Goal: Task Accomplishment & Management: Use online tool/utility

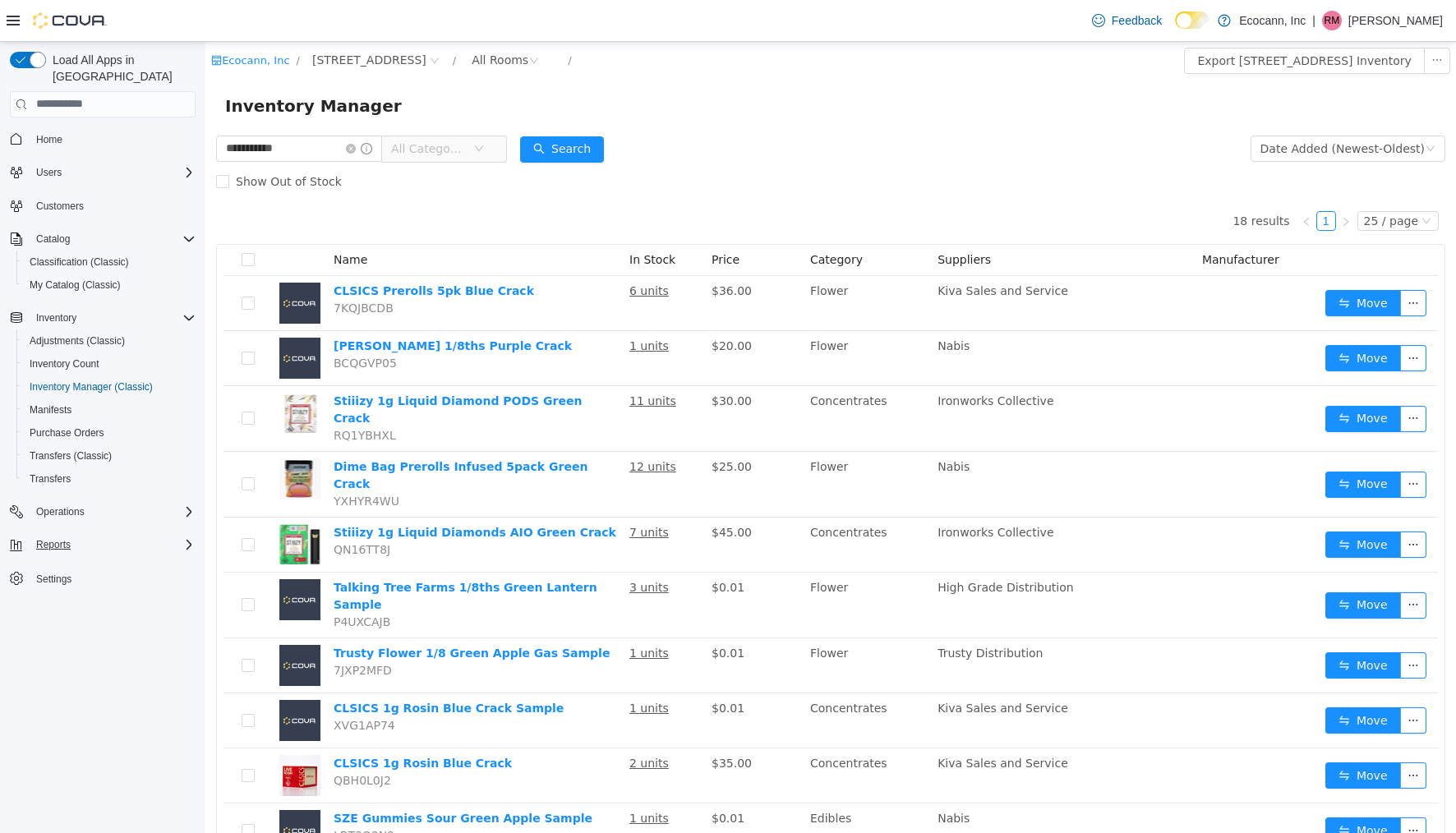
click at [76, 536] on button "Reports" at bounding box center [53, 545] width 48 height 20
click at [68, 650] on link "Reports" at bounding box center [47, 660] width 48 height 20
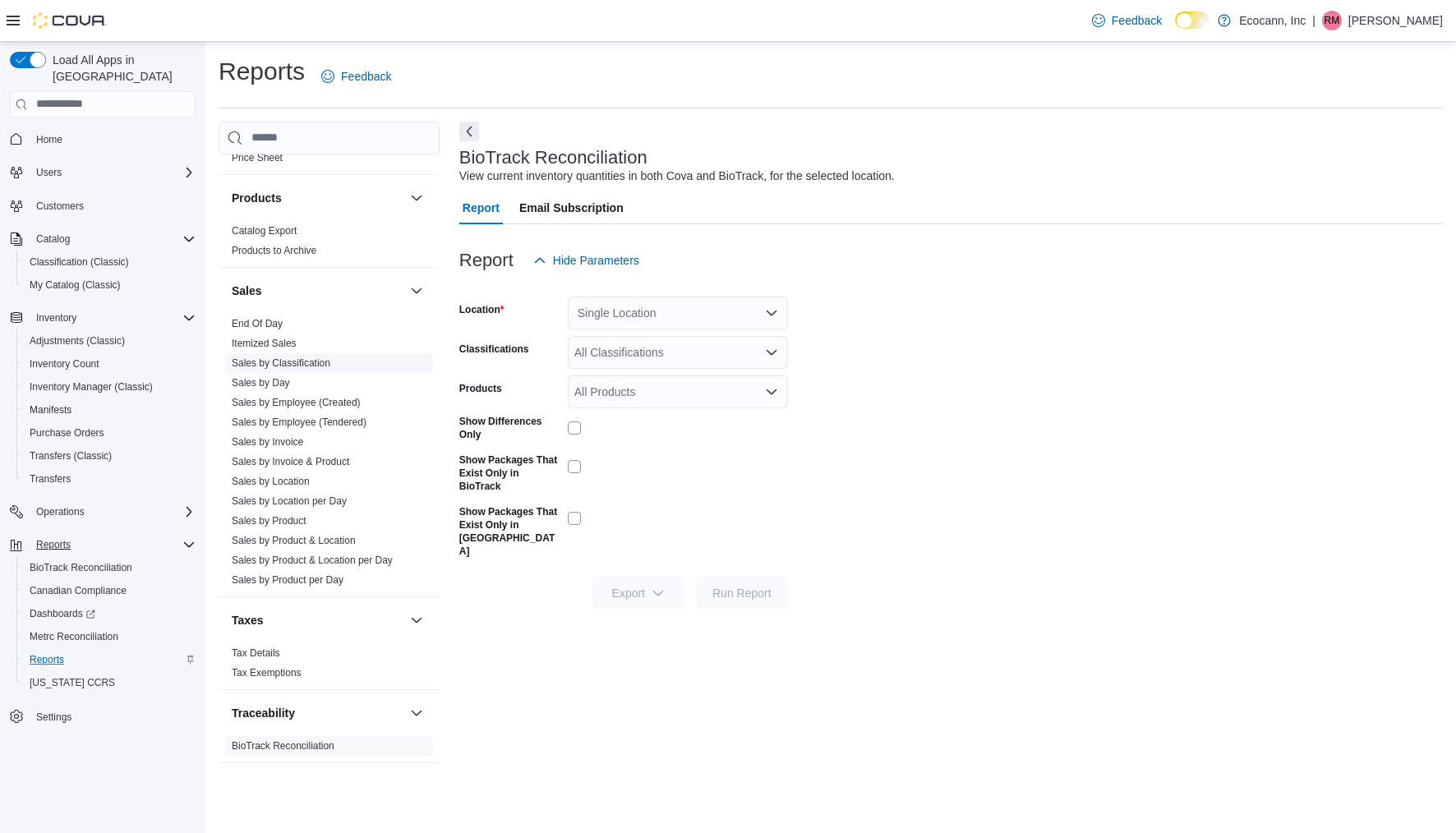
scroll to position [1032, 0]
click at [279, 381] on link "Sales by Day" at bounding box center [261, 383] width 58 height 11
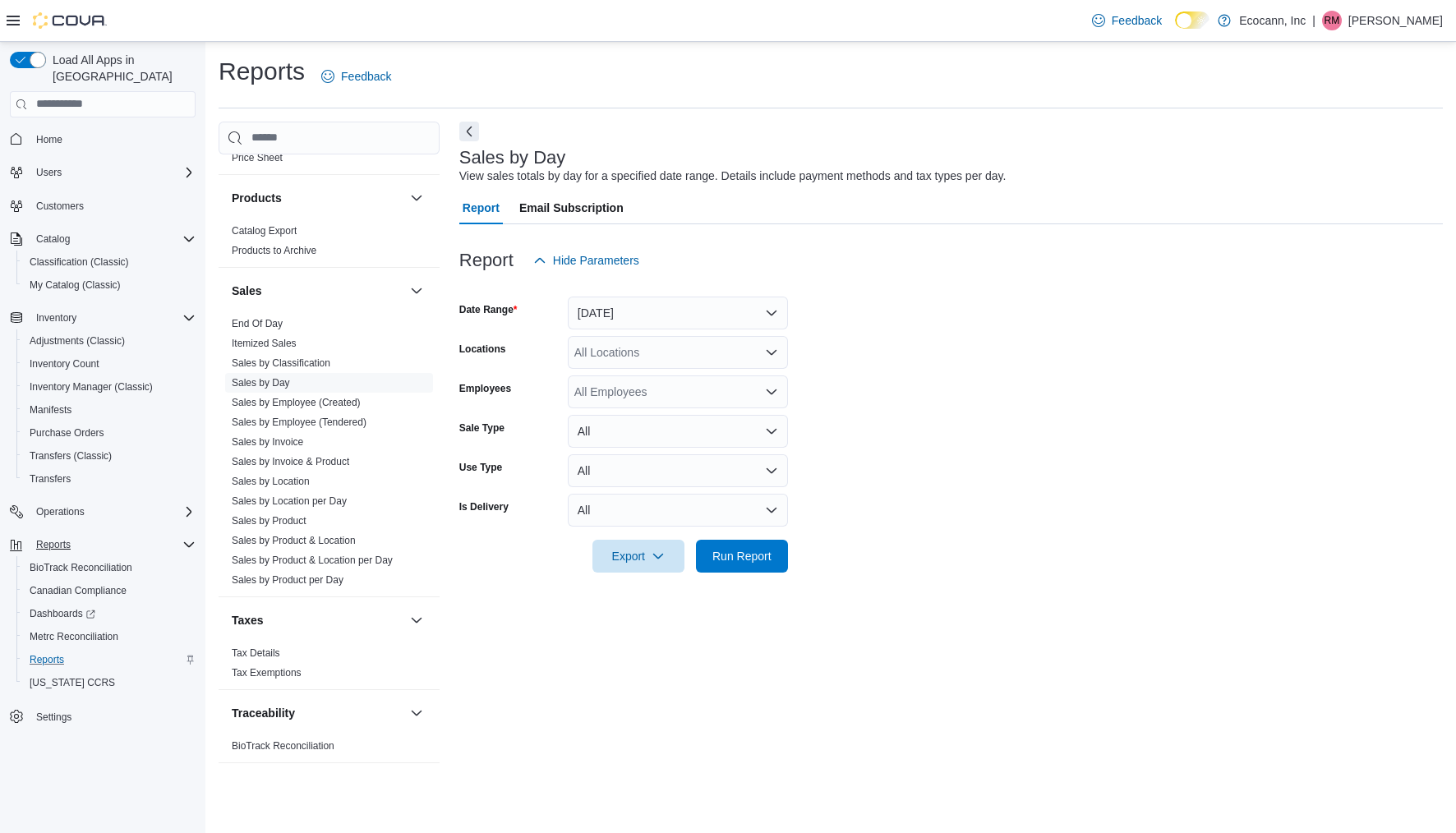
click at [592, 309] on button "[DATE]" at bounding box center [678, 313] width 221 height 33
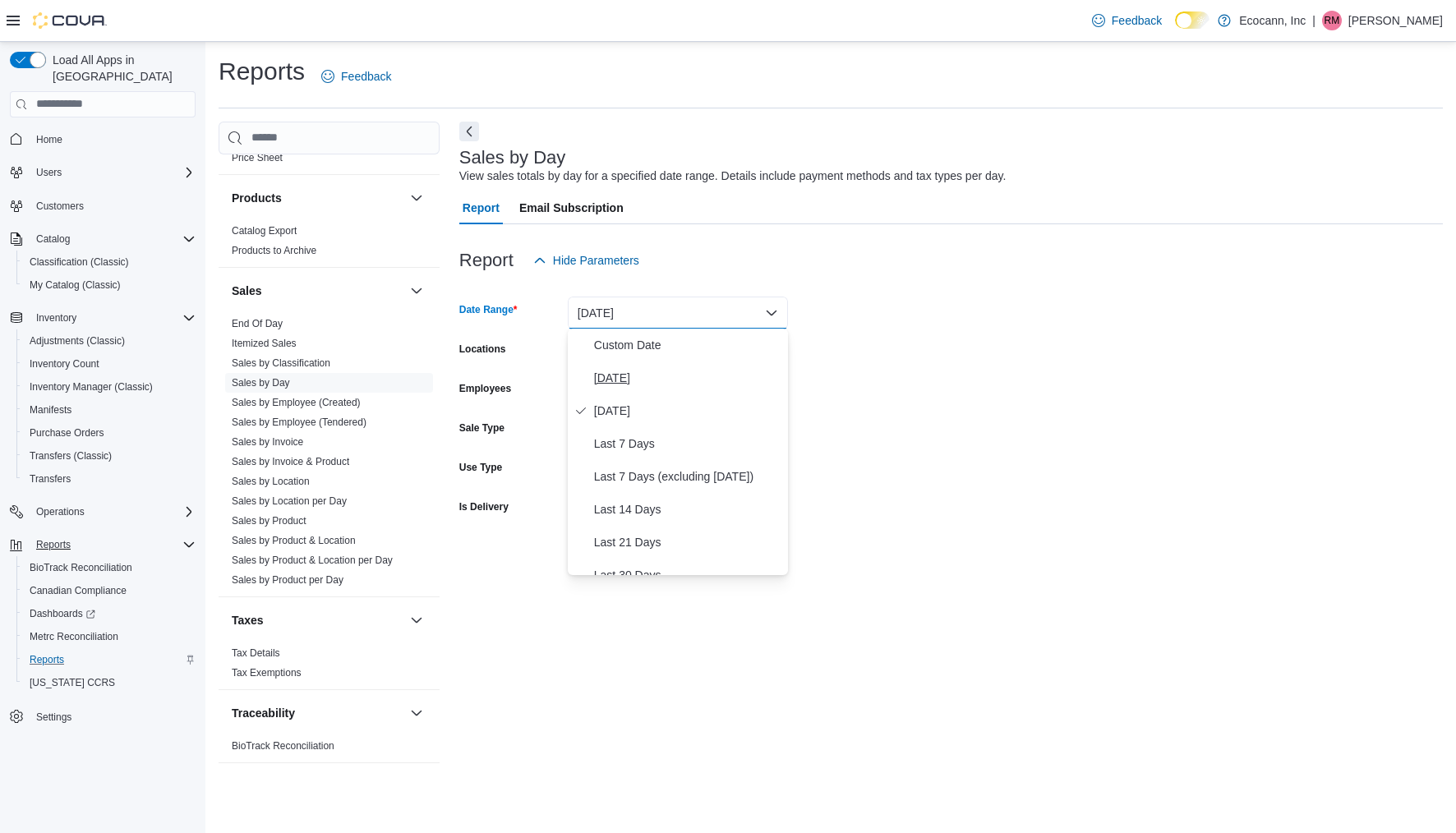
click at [661, 383] on span "[DATE]" at bounding box center [688, 377] width 187 height 20
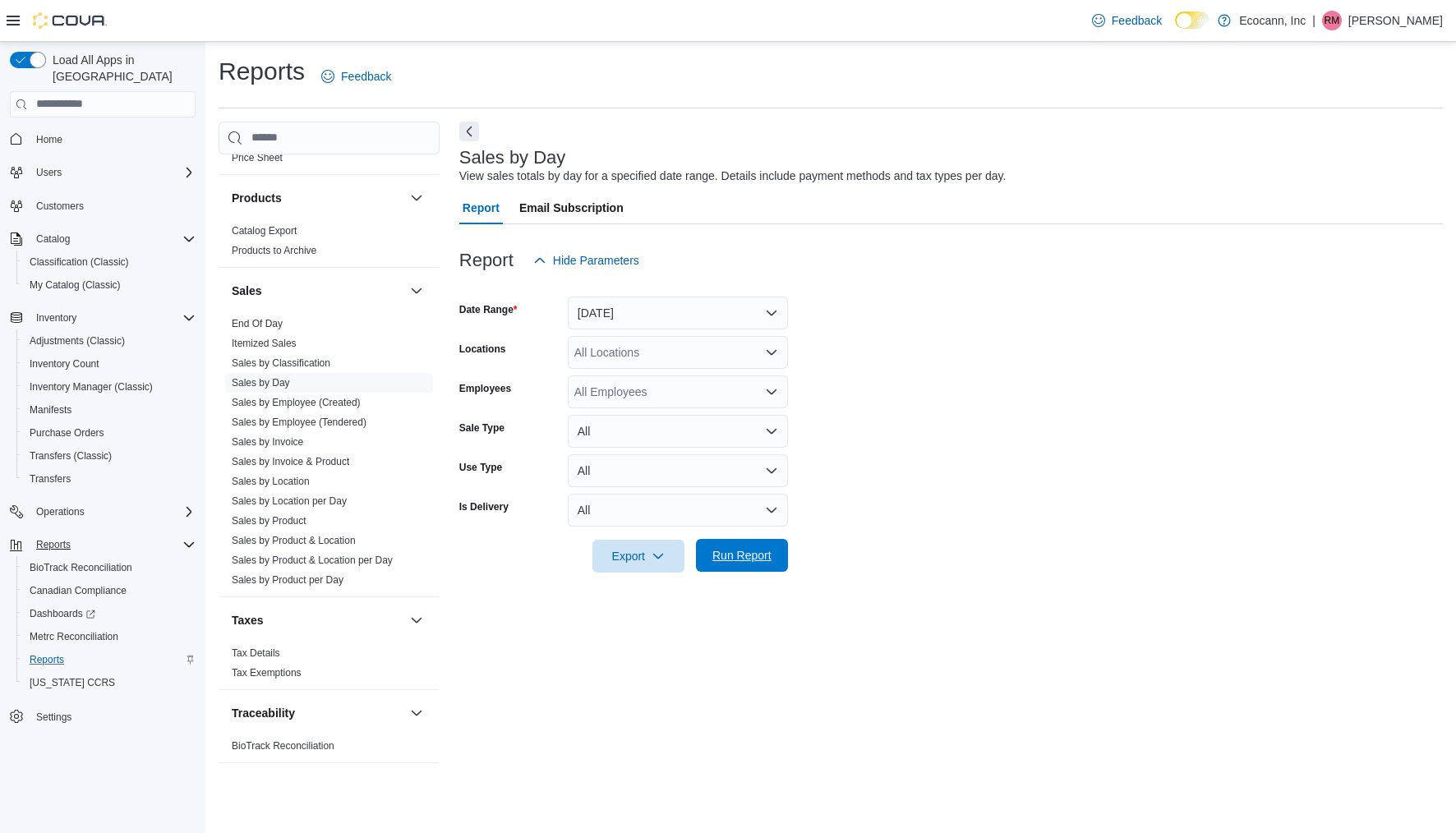
click at [751, 557] on span "Run Report" at bounding box center [741, 555] width 59 height 16
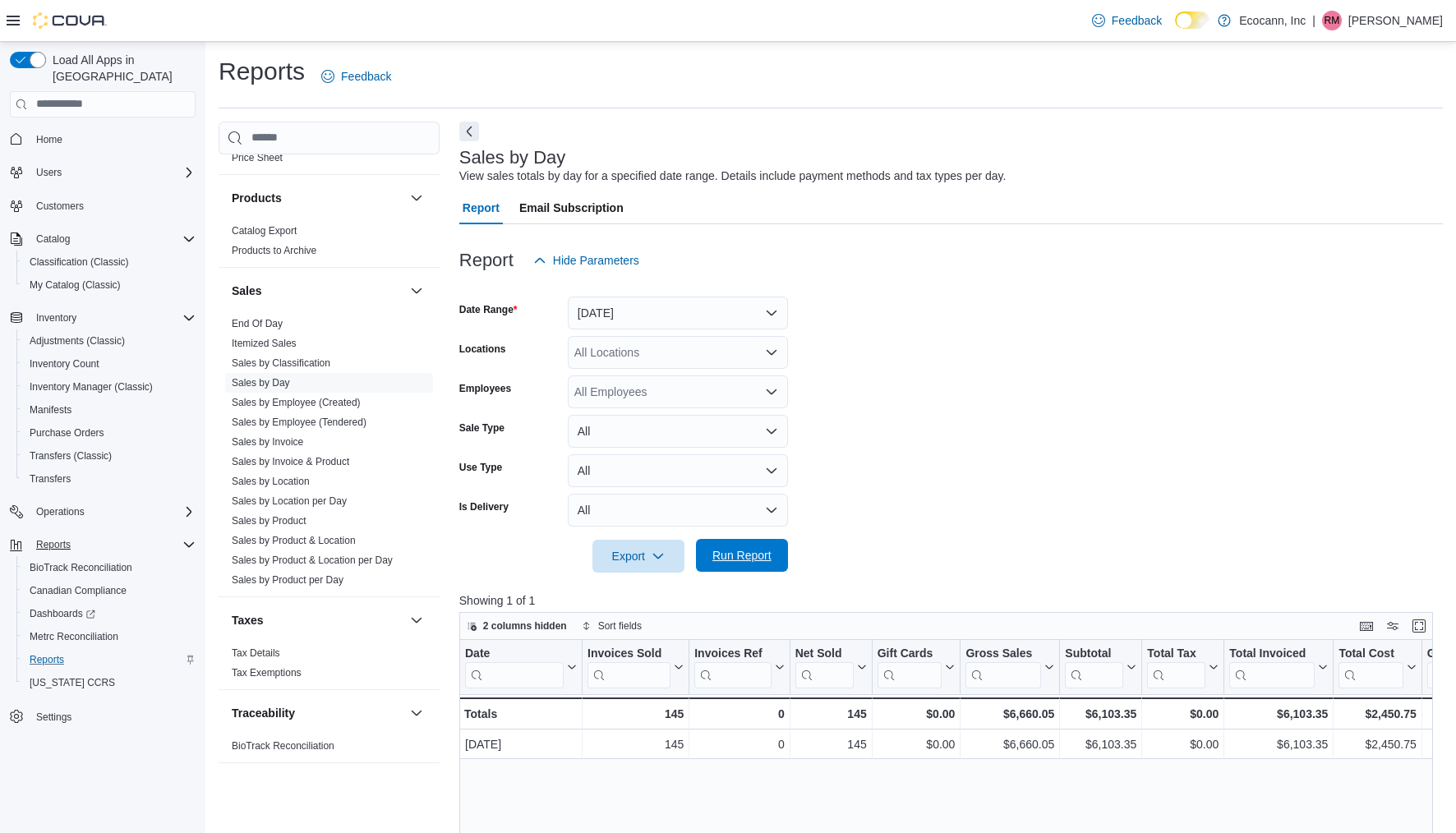
click at [751, 557] on span "Run Report" at bounding box center [741, 555] width 59 height 16
click at [92, 379] on span "Inventory Manager (Classic)" at bounding box center [91, 387] width 124 height 20
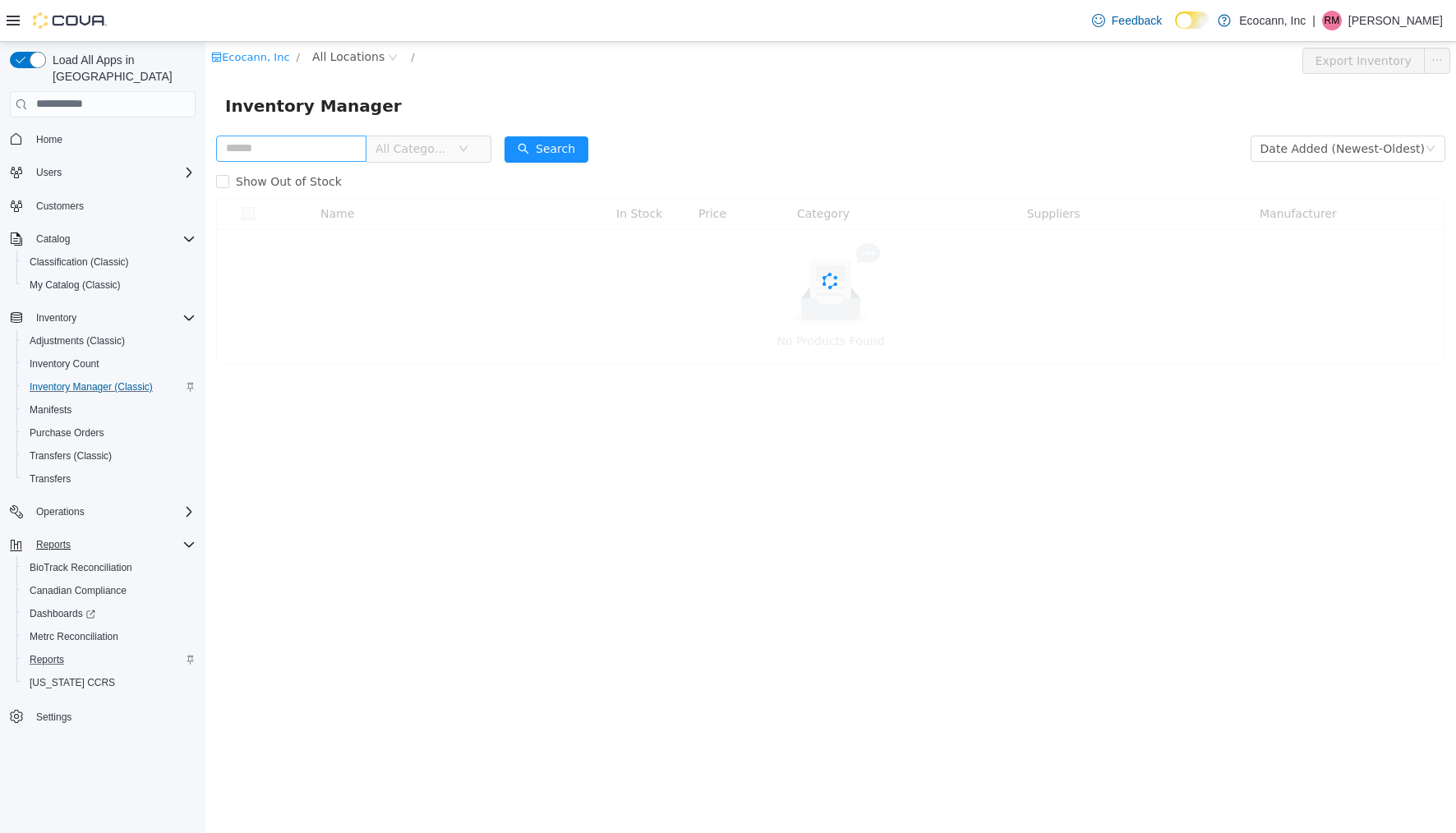
click at [311, 142] on input "text" at bounding box center [291, 148] width 150 height 27
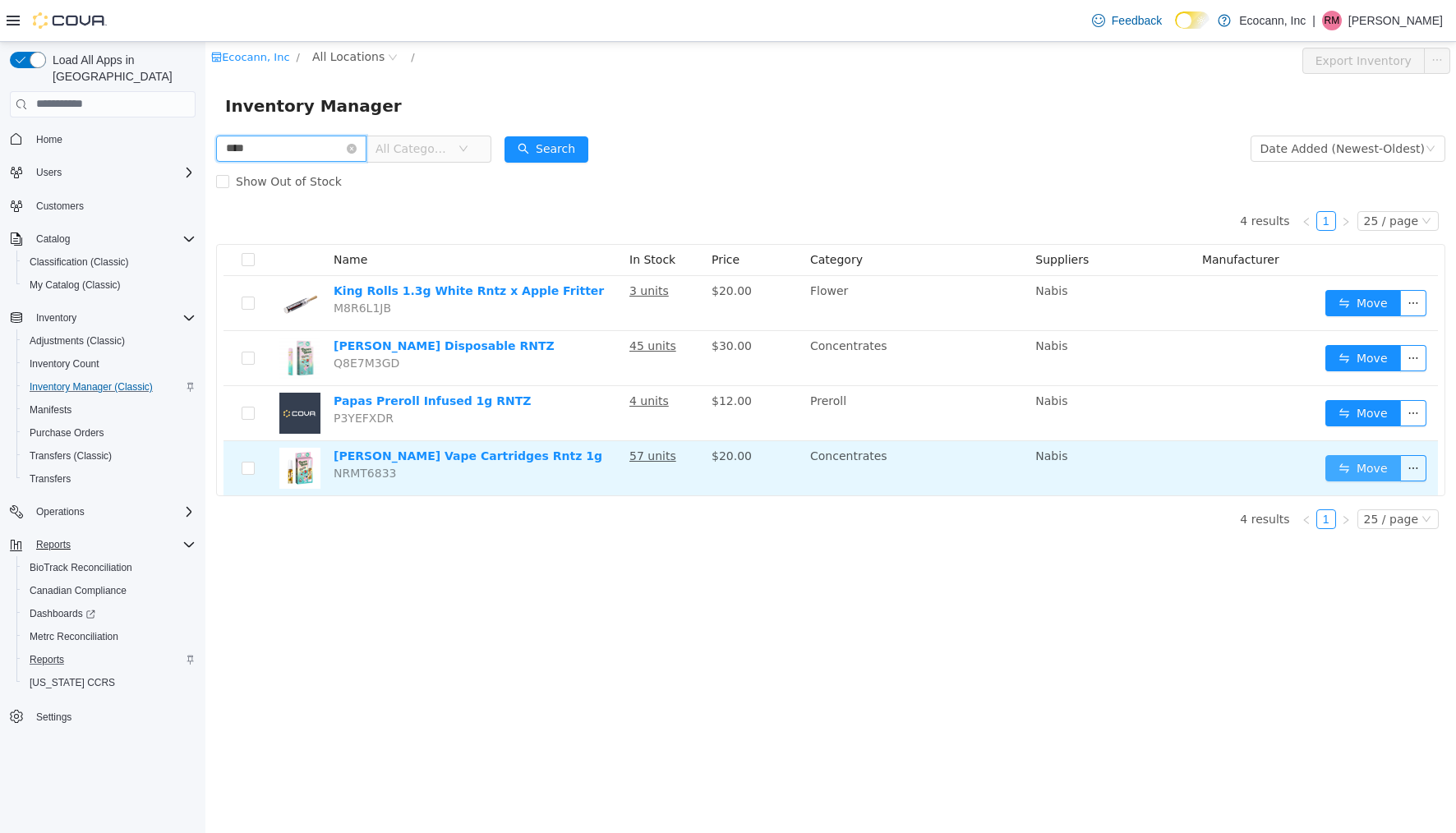
click at [1354, 478] on button "Move" at bounding box center [1363, 468] width 76 height 27
type input "****"
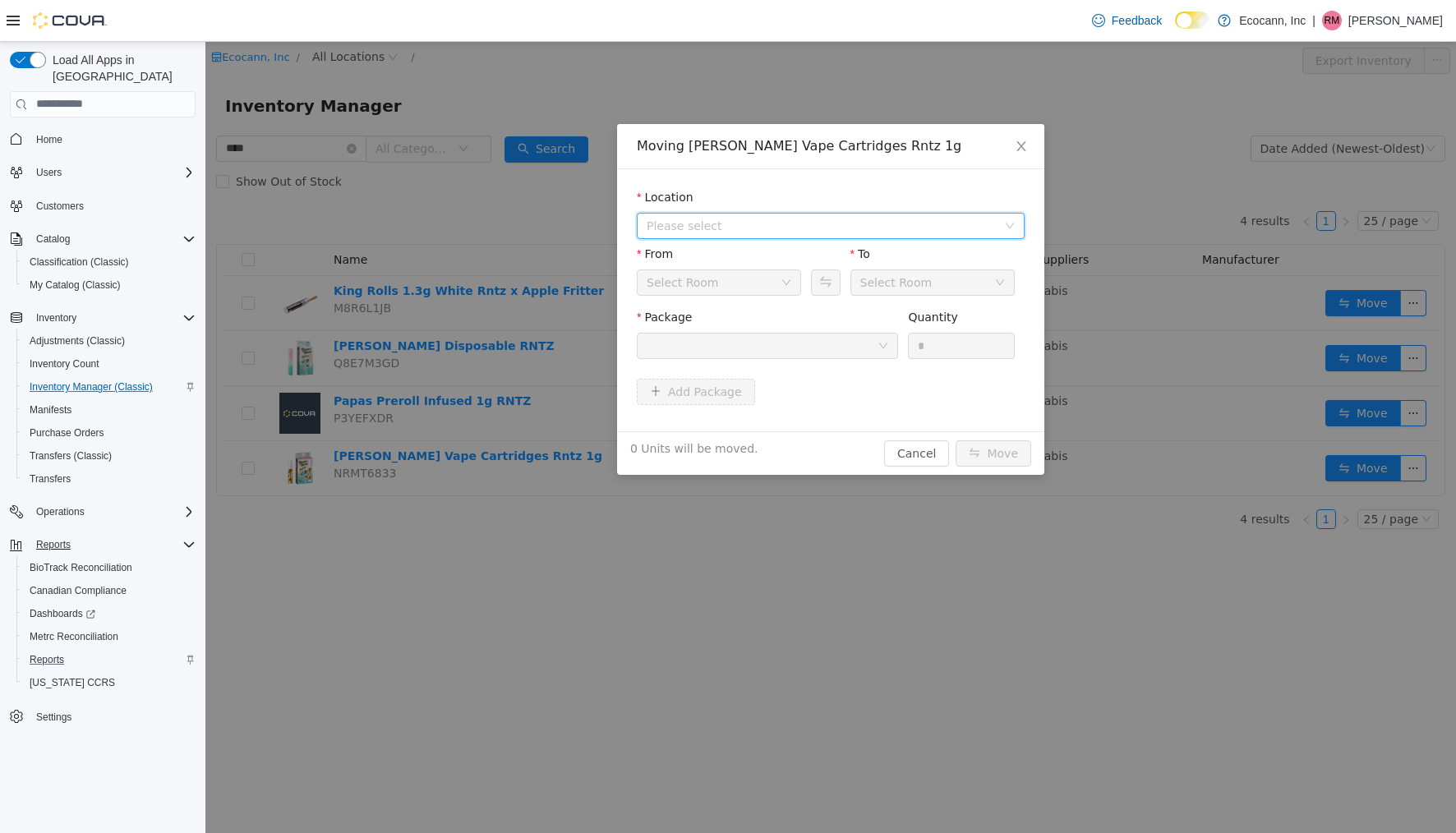
click at [837, 220] on span "Please select" at bounding box center [822, 225] width 350 height 16
click at [792, 290] on span "[STREET_ADDRESS]" at bounding box center [848, 285] width 347 height 22
click at [794, 347] on div at bounding box center [762, 345] width 231 height 25
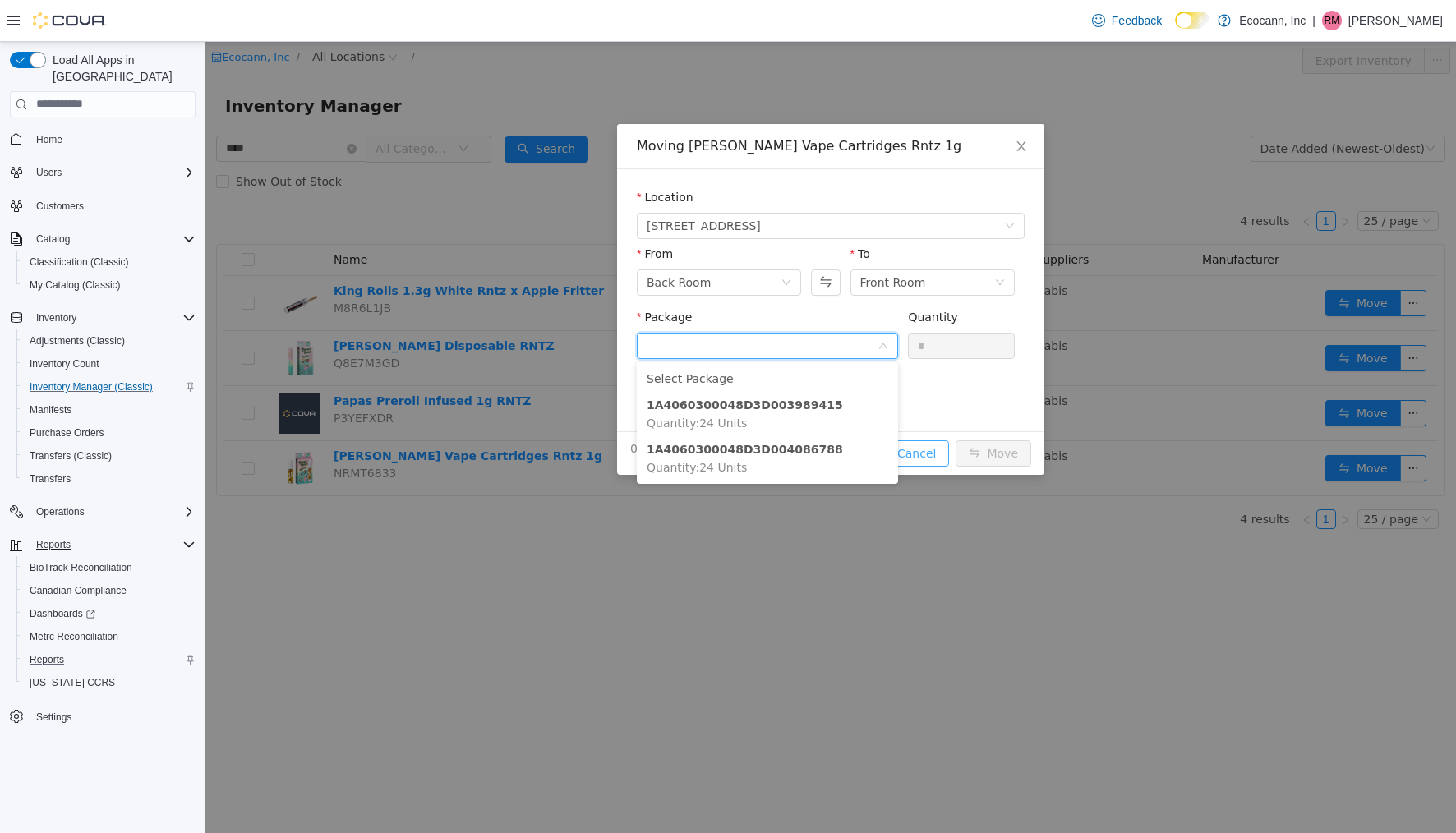
click at [931, 454] on div "Moving [PERSON_NAME] Vape Cartridges Rntz 1g Location [STREET_ADDRESS] From Bac…" at bounding box center [831, 299] width 427 height 351
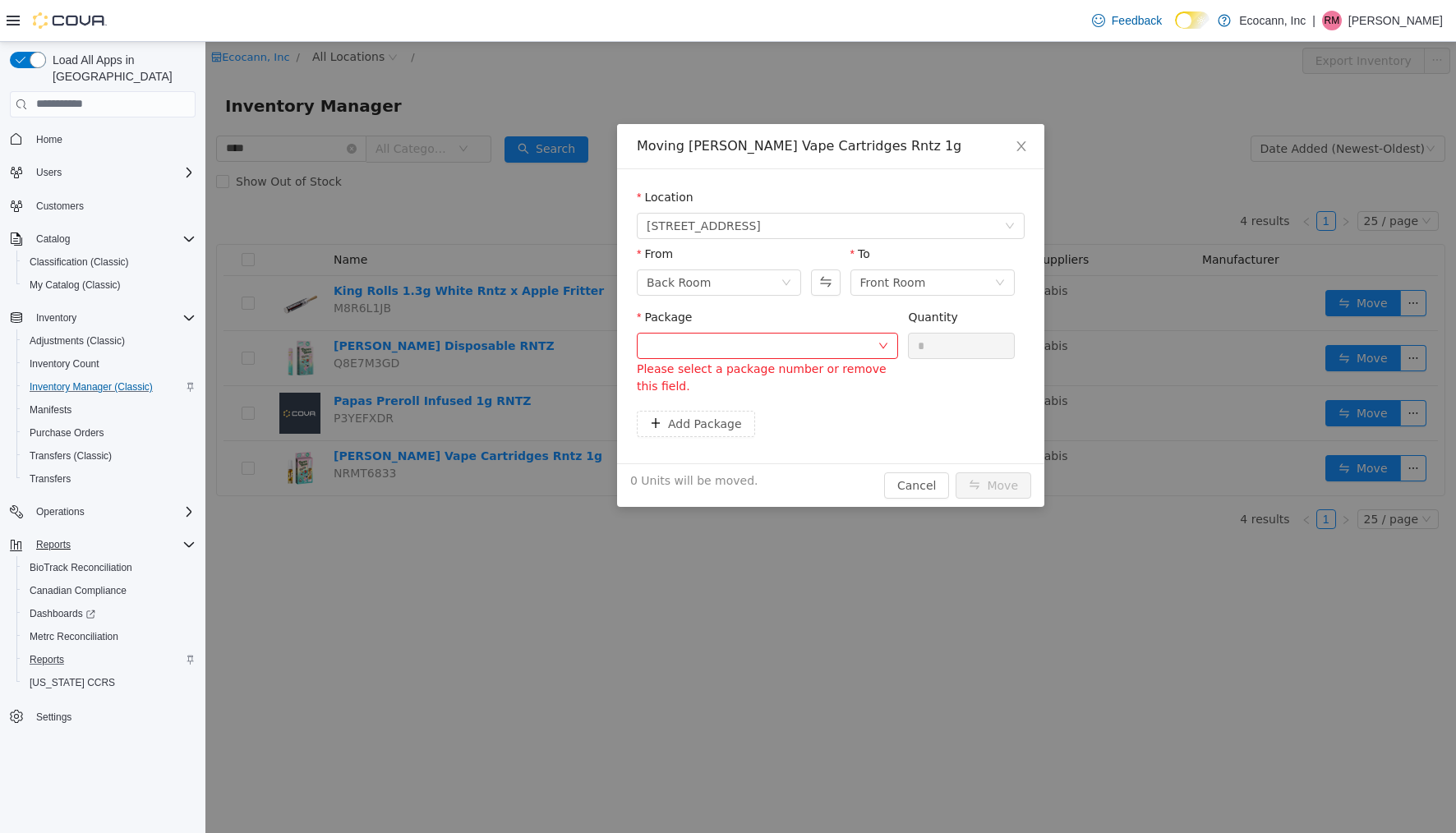
click at [919, 467] on div "0 Units will be moved. Cancel Move" at bounding box center [831, 484] width 427 height 44
click at [920, 487] on button "Cancel" at bounding box center [917, 485] width 65 height 27
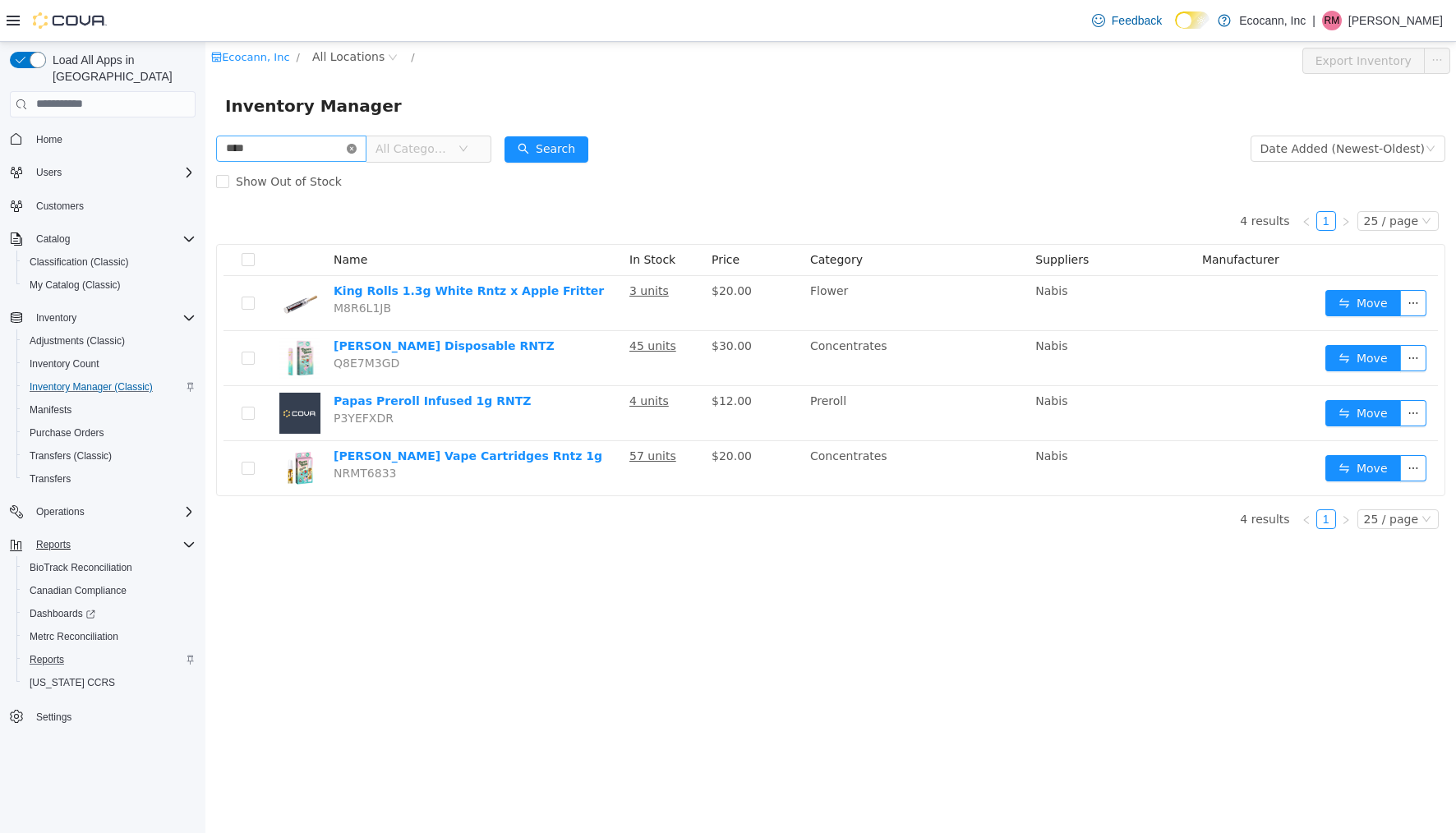
click at [357, 147] on icon "icon: close-circle" at bounding box center [351, 148] width 9 height 9
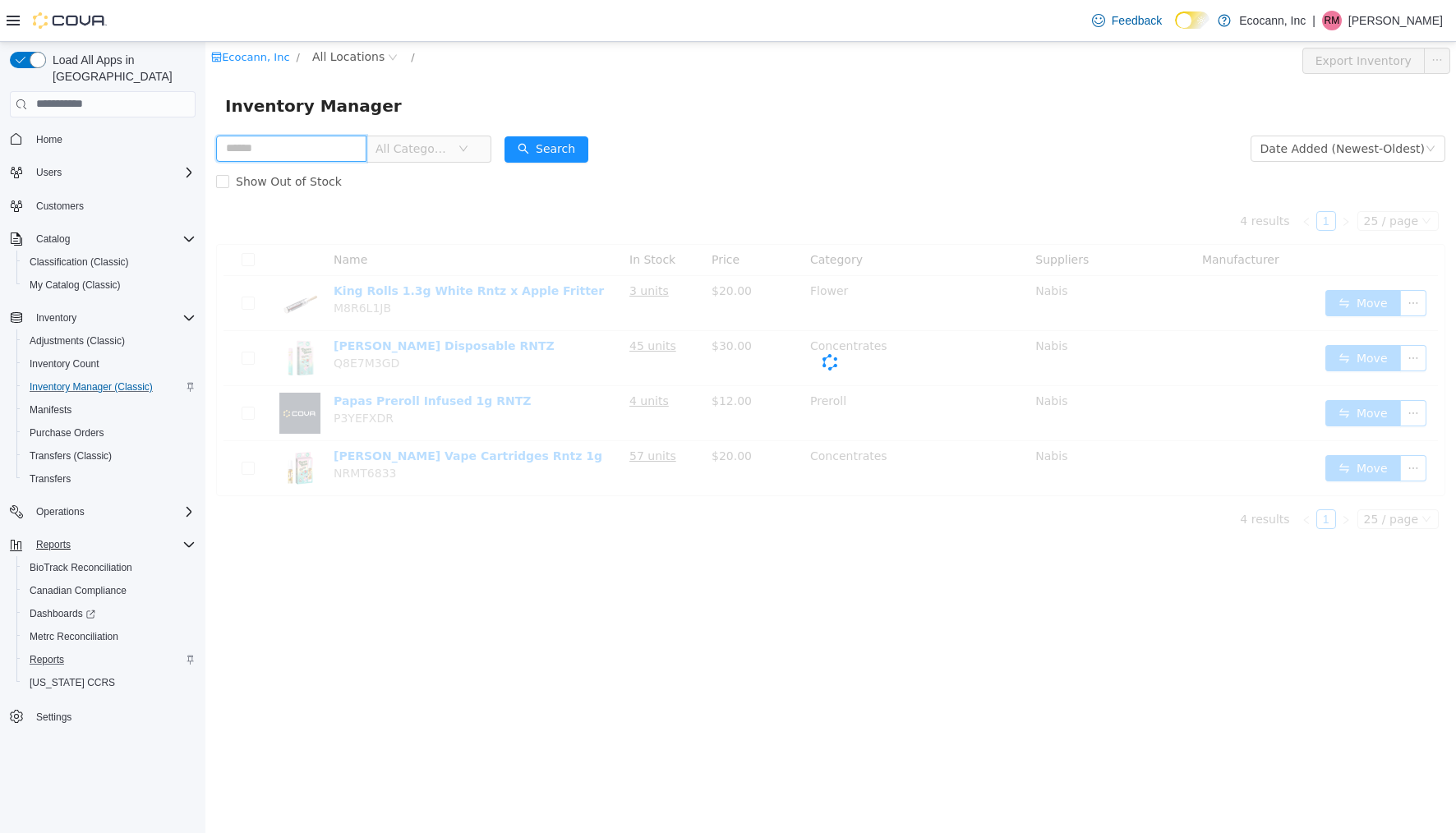
click at [366, 147] on input "text" at bounding box center [291, 148] width 150 height 27
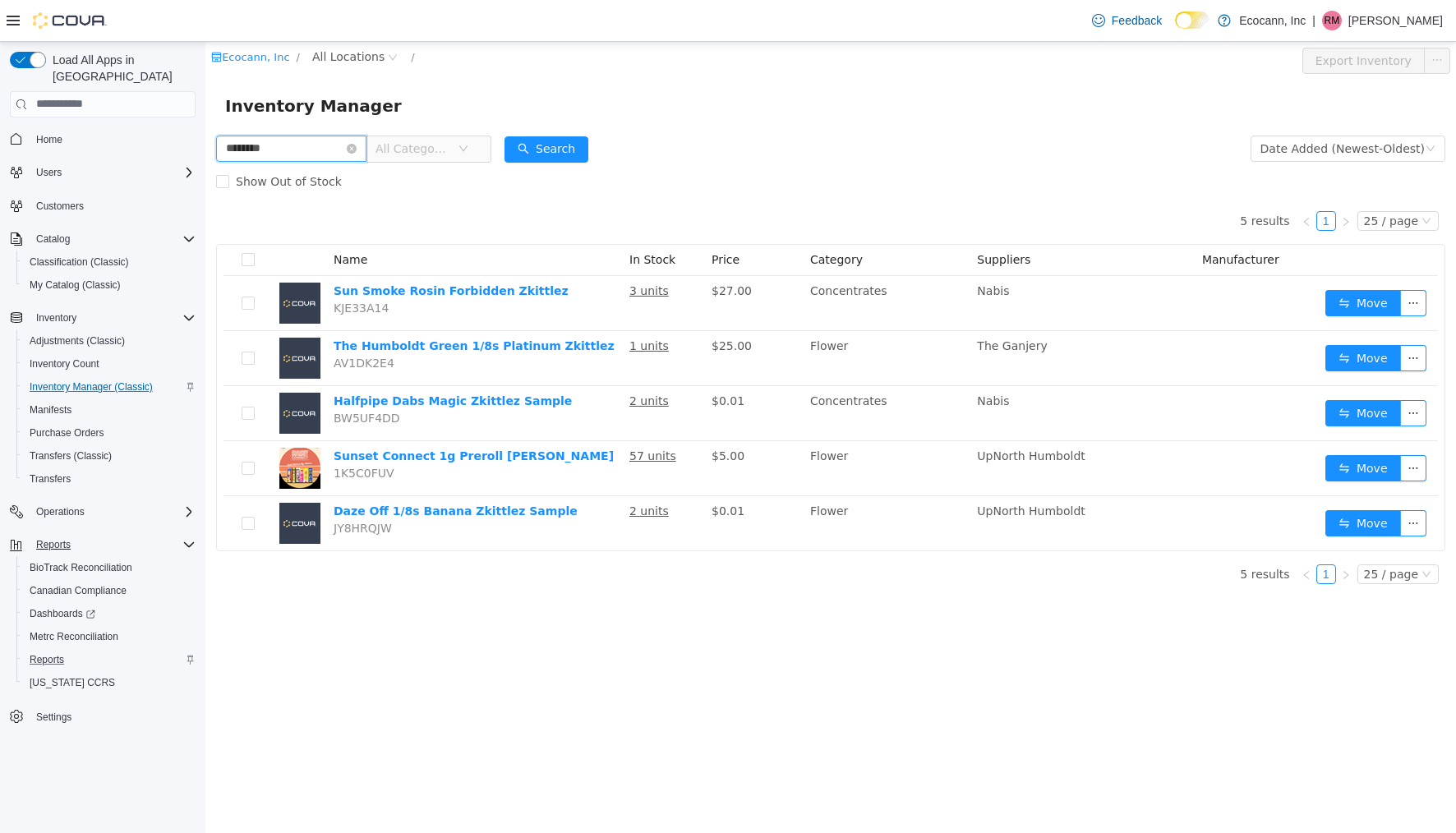
click at [288, 140] on input "********" at bounding box center [291, 148] width 150 height 27
type input "****"
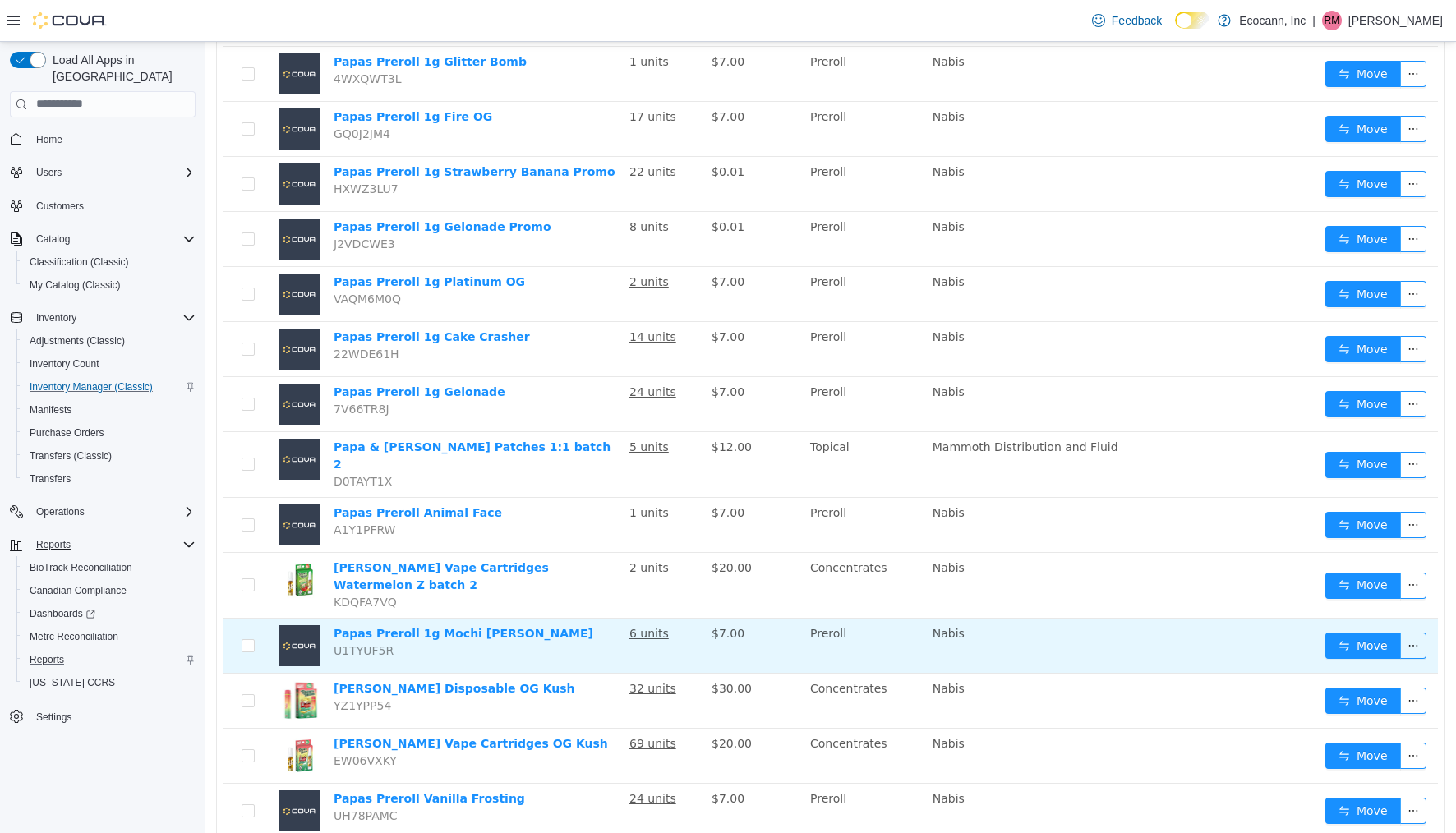
scroll to position [866, 0]
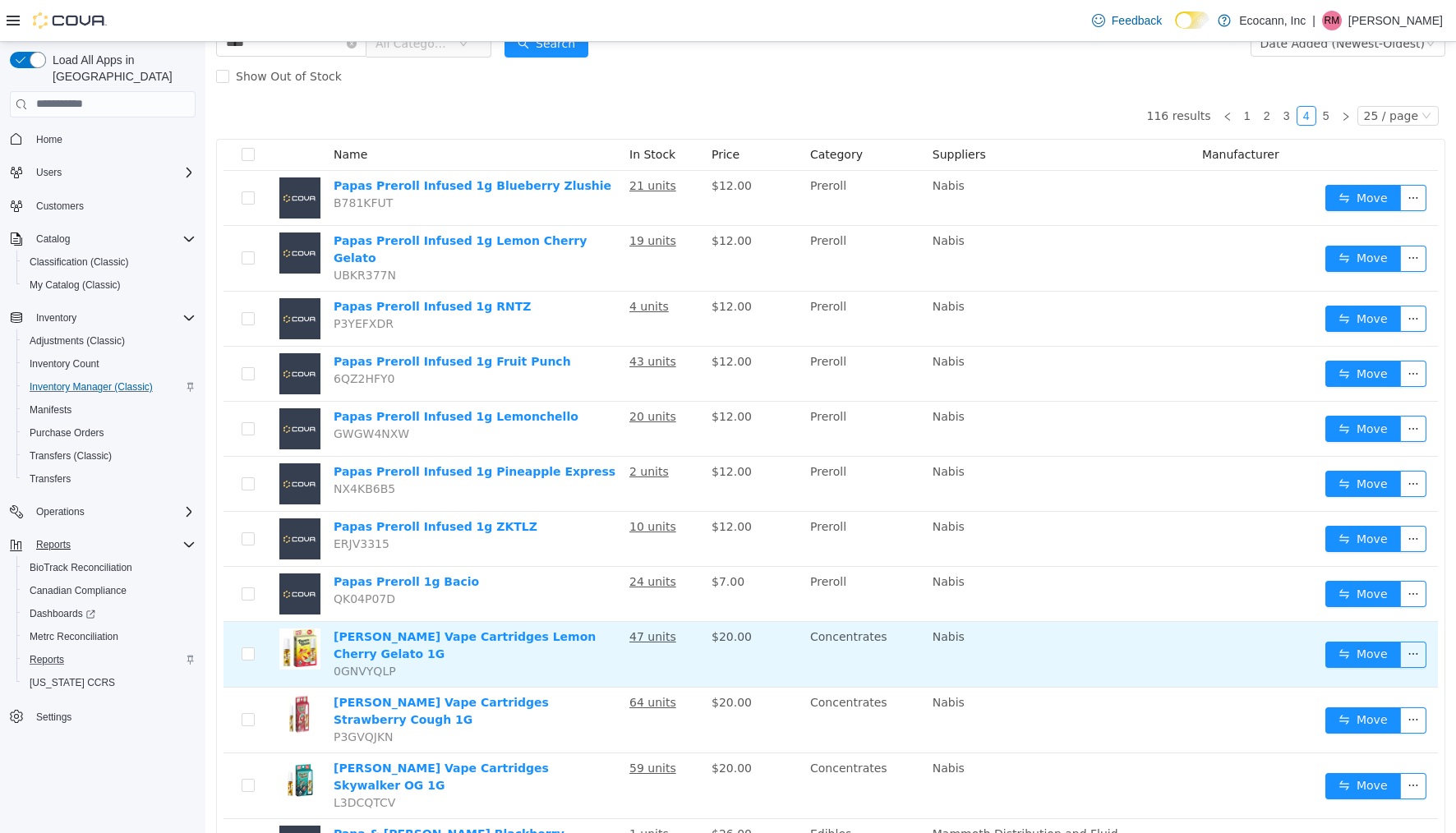
scroll to position [104, 0]
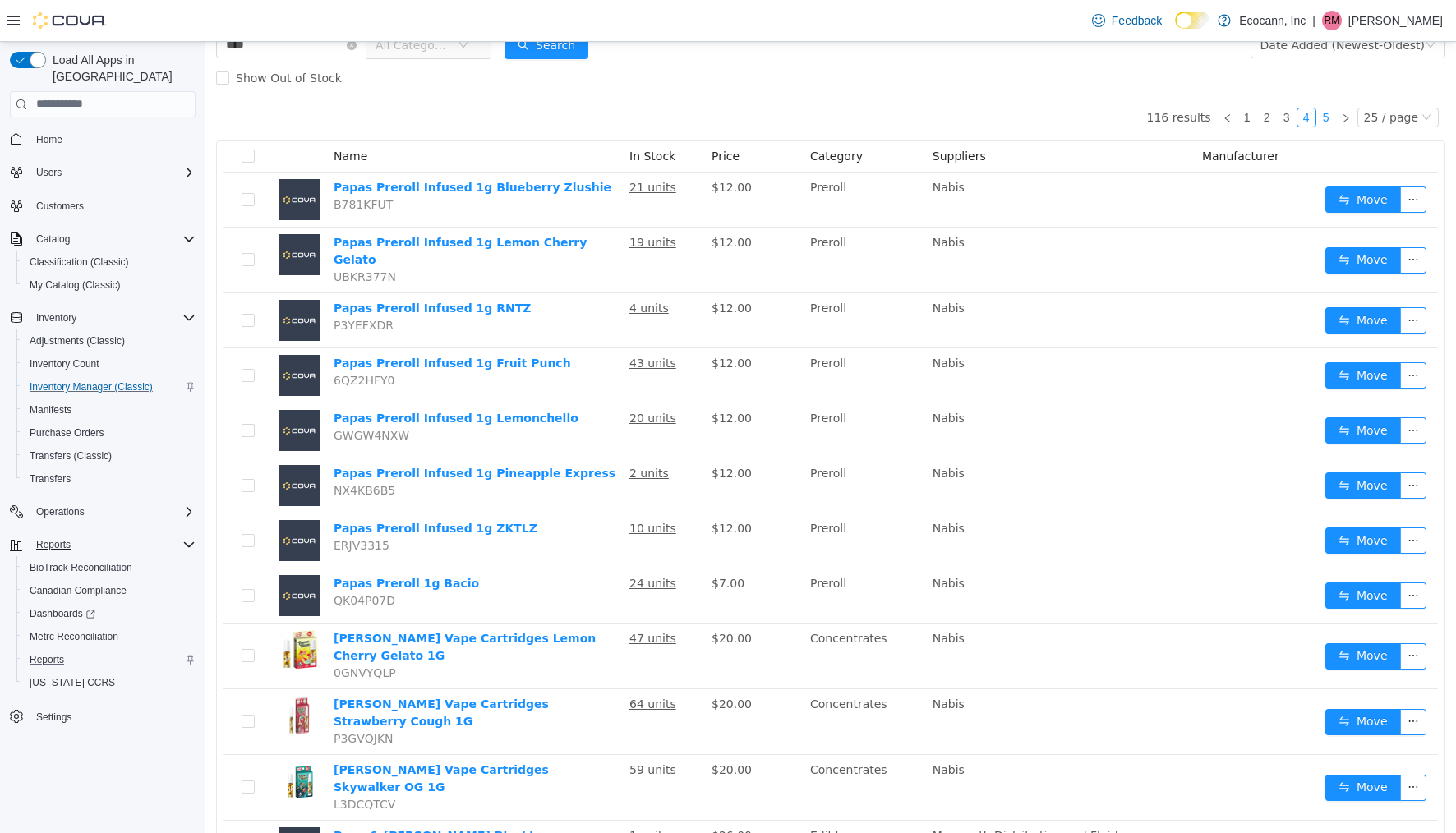
click at [1328, 118] on link "5" at bounding box center [1326, 116] width 18 height 18
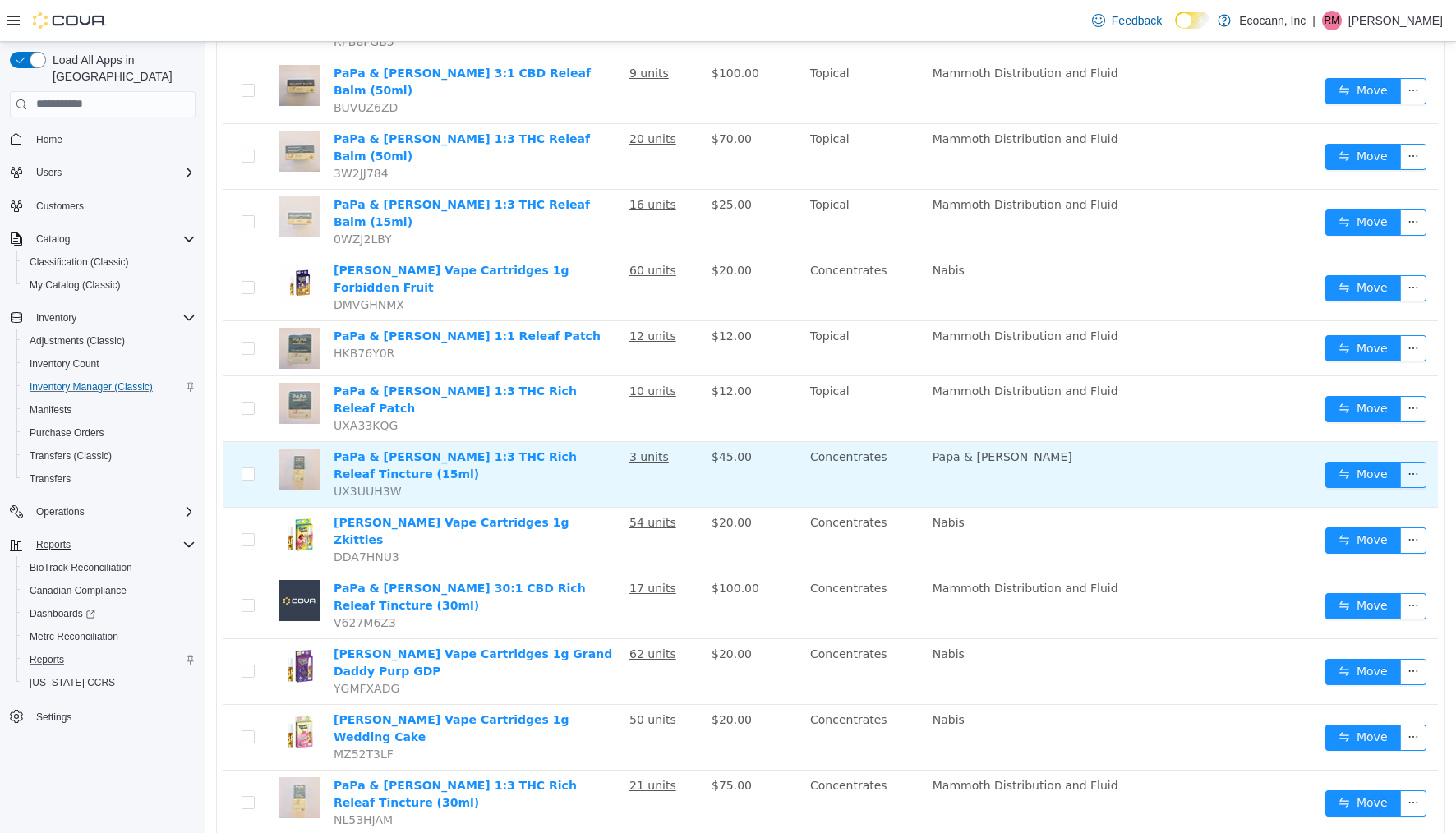
scroll to position [413, 0]
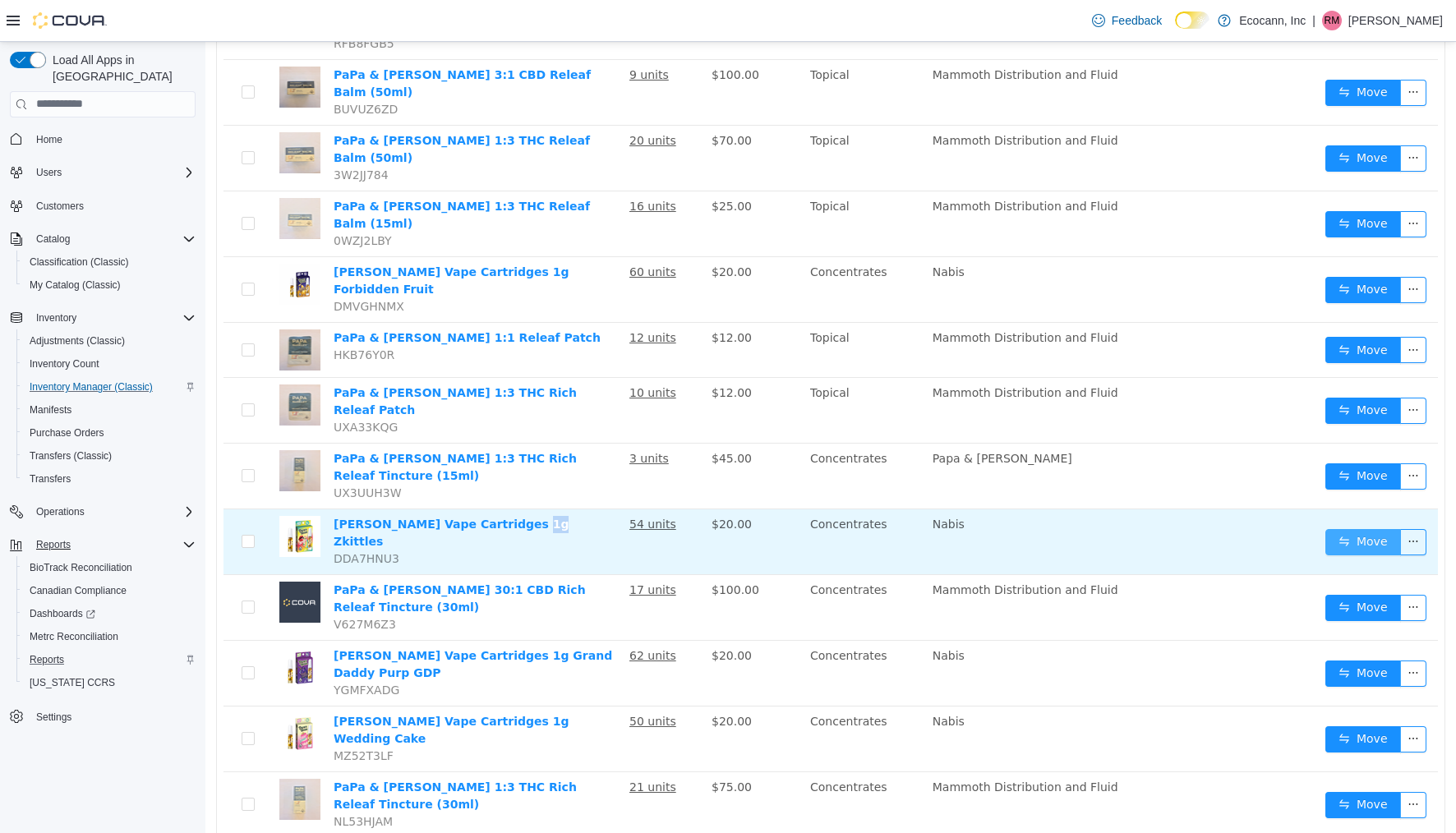
click at [1344, 528] on button "Move" at bounding box center [1363, 541] width 76 height 27
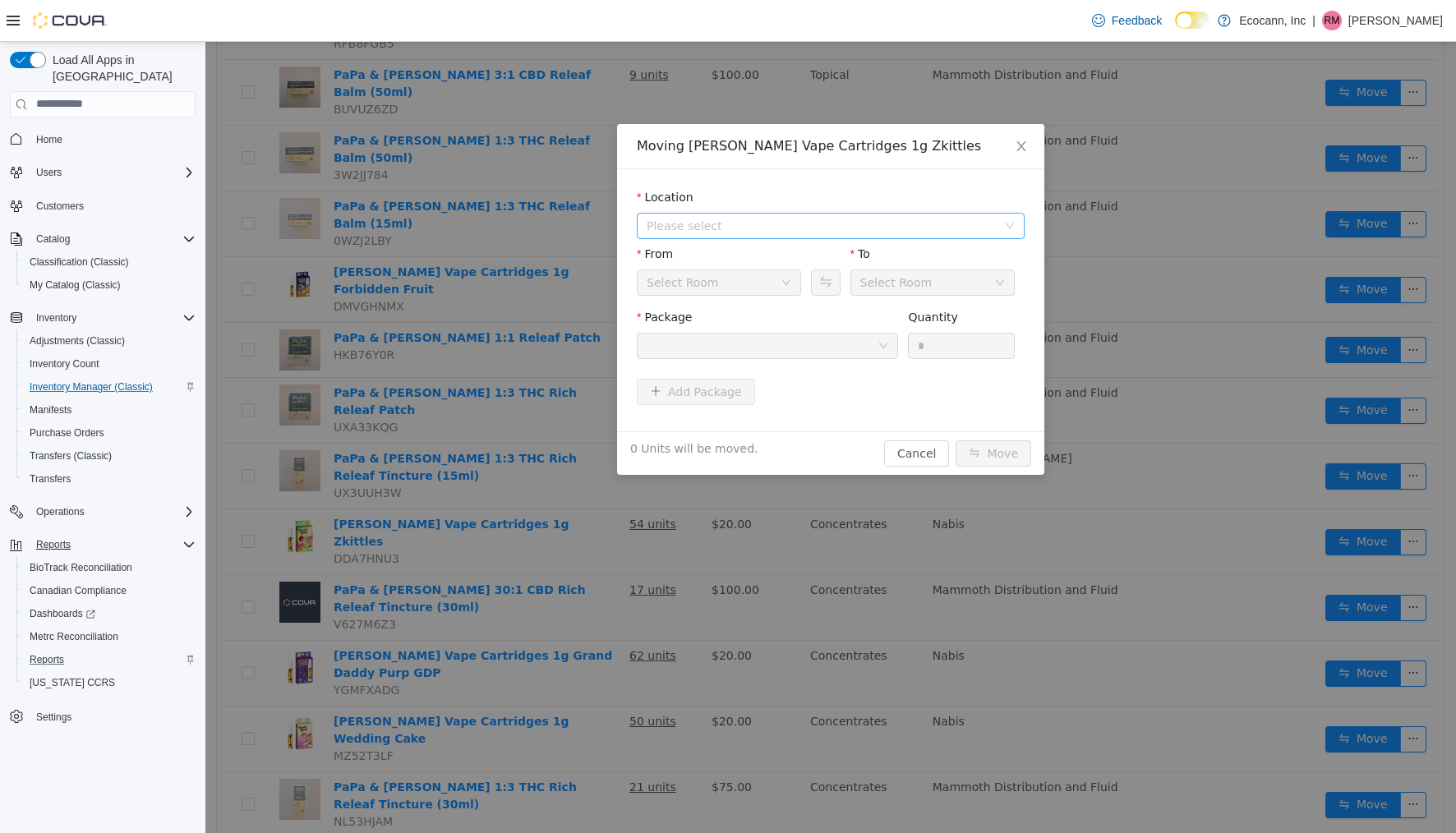
click at [829, 224] on span "Please select" at bounding box center [822, 225] width 350 height 16
click at [809, 284] on span "[STREET_ADDRESS]" at bounding box center [848, 285] width 347 height 22
click at [806, 348] on div at bounding box center [762, 345] width 231 height 25
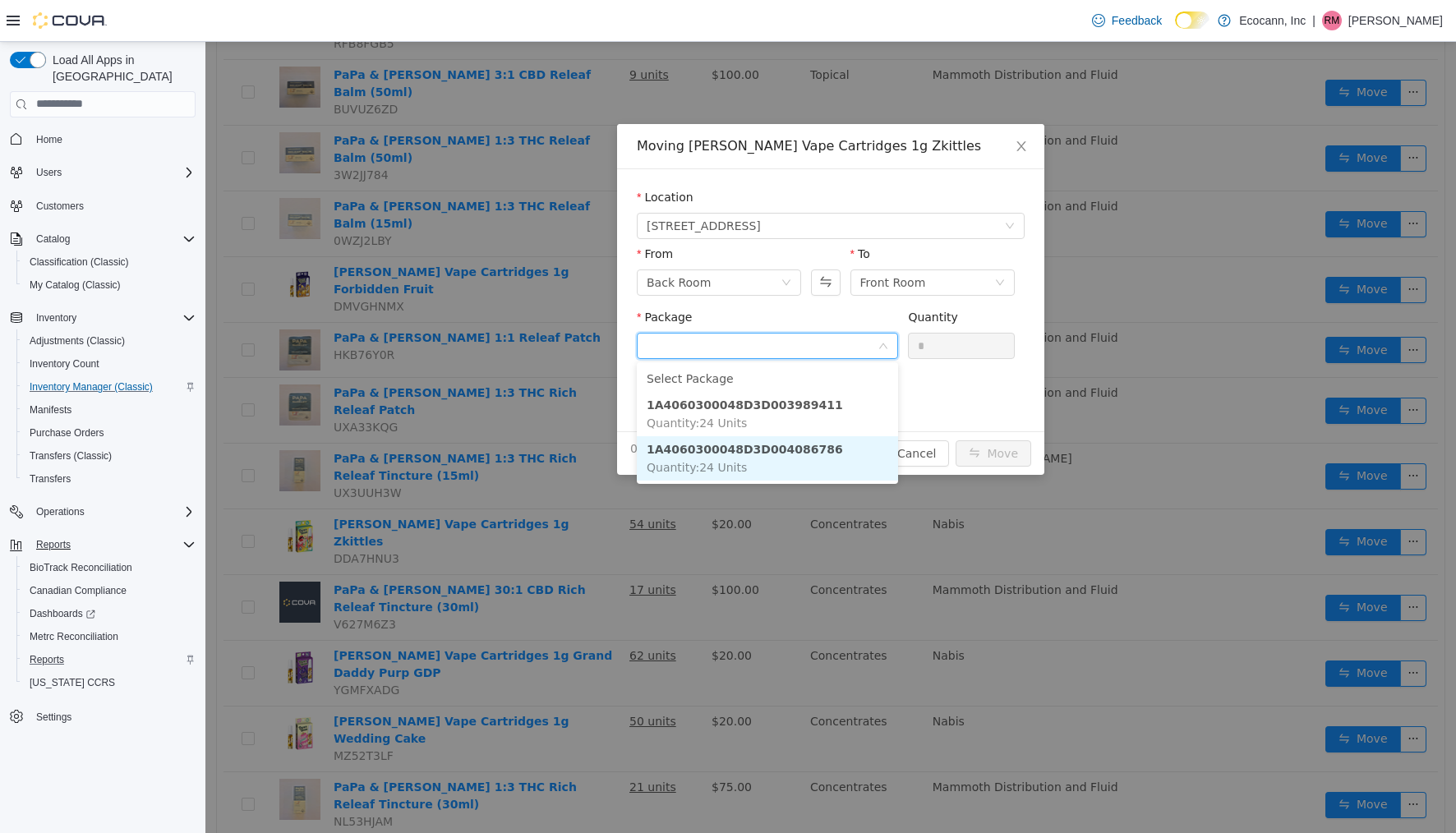
click at [849, 456] on li "1A4060300048D3D004086786 Quantity : 24 Units" at bounding box center [767, 458] width 262 height 45
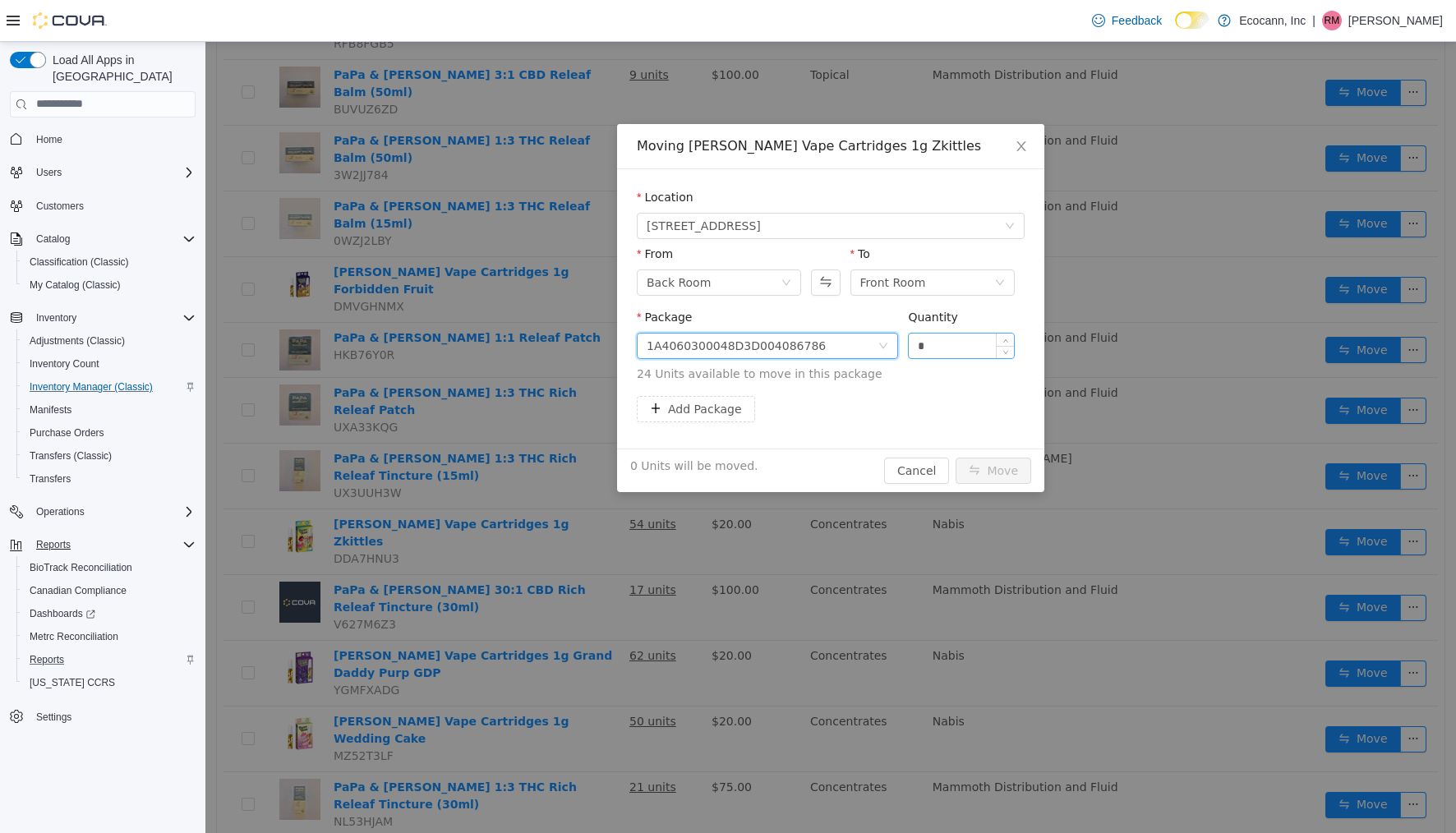
click at [943, 337] on input "*" at bounding box center [961, 345] width 106 height 25
type input "**"
click at [985, 463] on button "Move" at bounding box center [994, 470] width 76 height 27
